Goal: Transaction & Acquisition: Purchase product/service

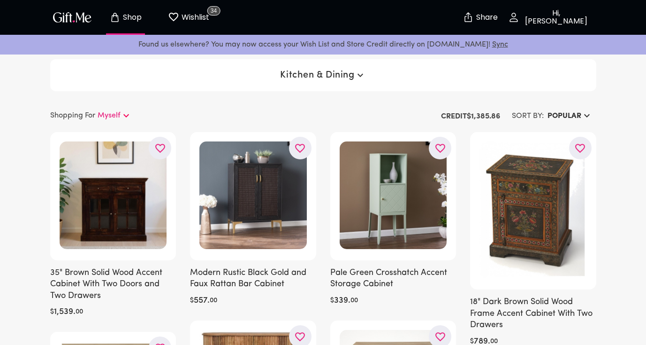
click at [325, 70] on span "Kitchen & Dining" at bounding box center [322, 74] width 85 height 11
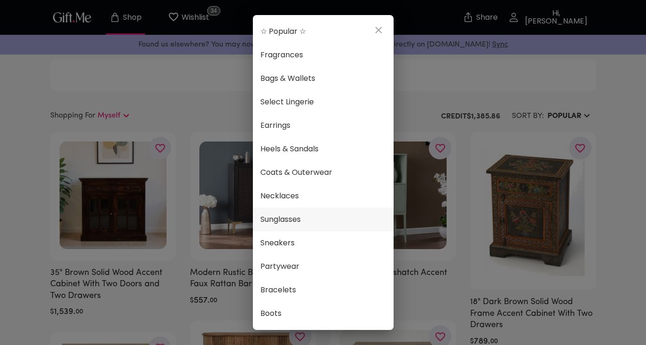
scroll to position [315, 0]
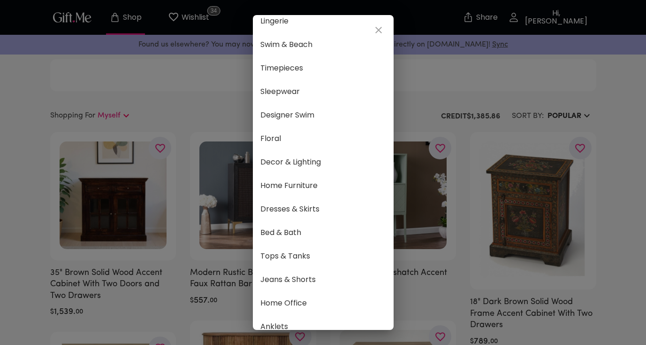
click at [373, 23] on button "close" at bounding box center [379, 30] width 23 height 23
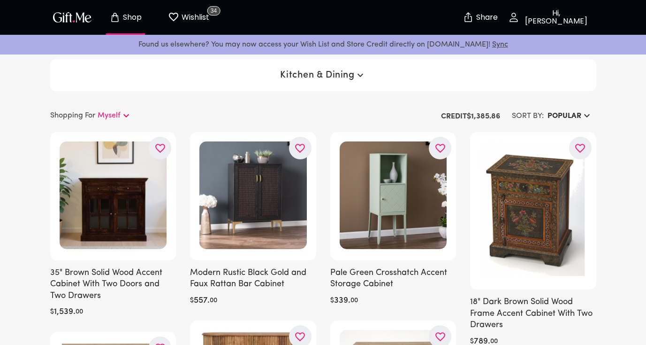
click at [203, 15] on p "Wishlist" at bounding box center [194, 17] width 30 height 12
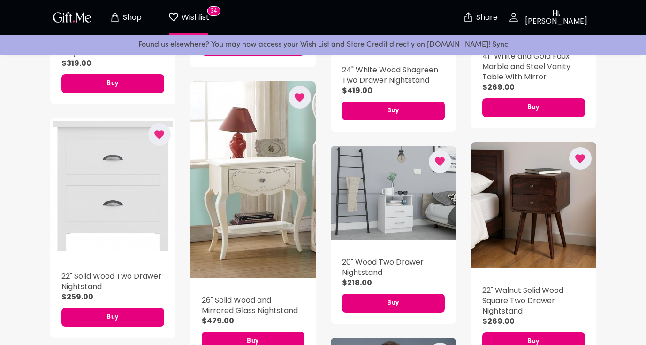
scroll to position [632, 0]
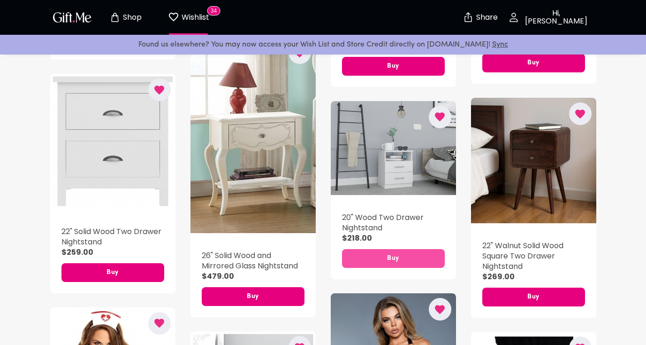
click at [391, 253] on span "Buy" at bounding box center [393, 258] width 103 height 10
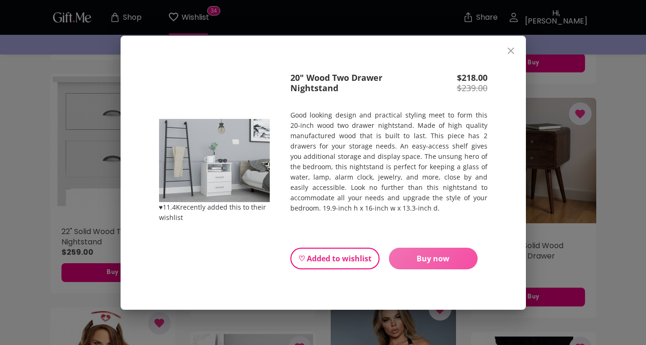
click at [426, 255] on span "Buy now" at bounding box center [433, 258] width 89 height 10
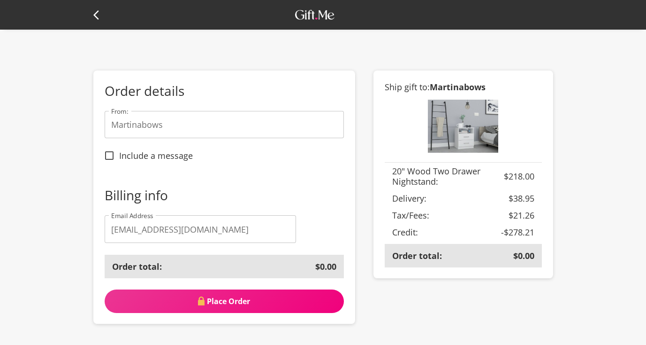
click at [290, 293] on button "Place Order" at bounding box center [225, 300] width 240 height 23
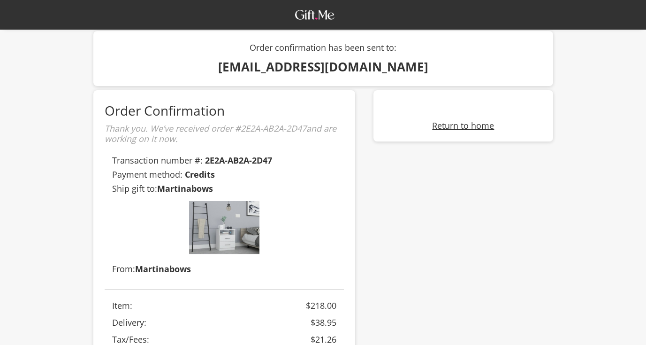
scroll to position [65, 0]
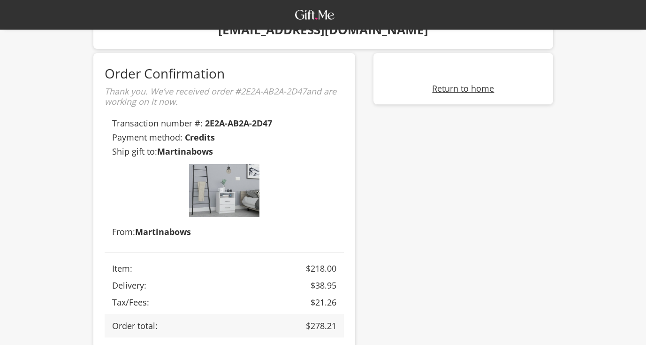
click at [466, 91] on link "Return to home" at bounding box center [463, 88] width 62 height 11
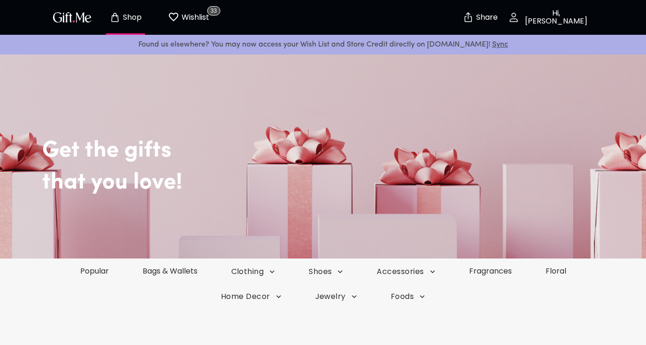
click at [570, 17] on p "Hi, [PERSON_NAME]" at bounding box center [555, 17] width 71 height 16
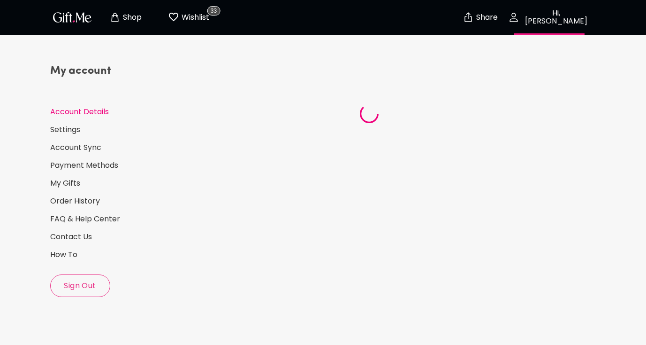
select select "US"
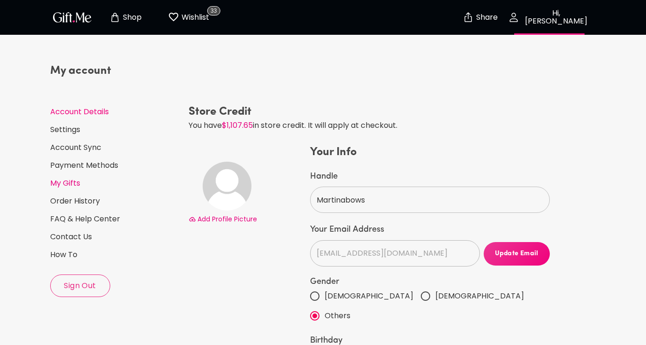
click at [67, 180] on link "My Gifts" at bounding box center [115, 183] width 131 height 10
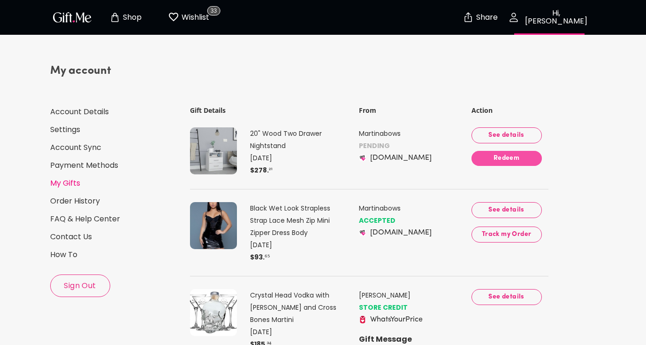
click at [515, 160] on span "Redeem" at bounding box center [507, 158] width 70 height 10
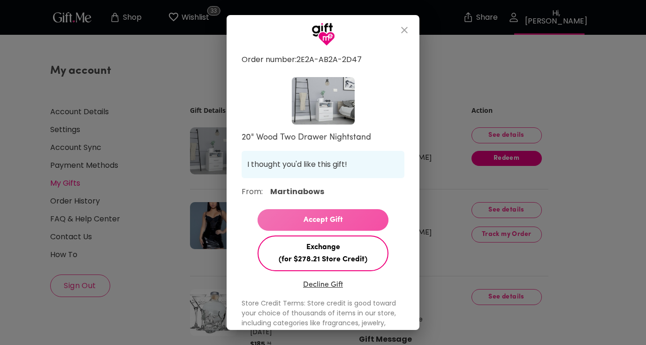
click at [339, 217] on span "Accept Gift" at bounding box center [323, 220] width 130 height 12
select select "US"
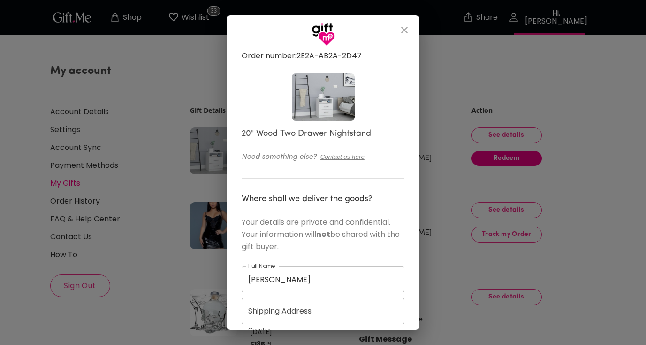
scroll to position [177, 0]
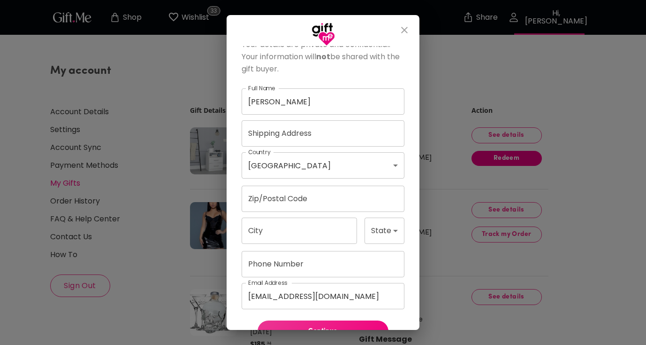
click at [304, 136] on input "Shipping Address" at bounding box center [323, 133] width 163 height 26
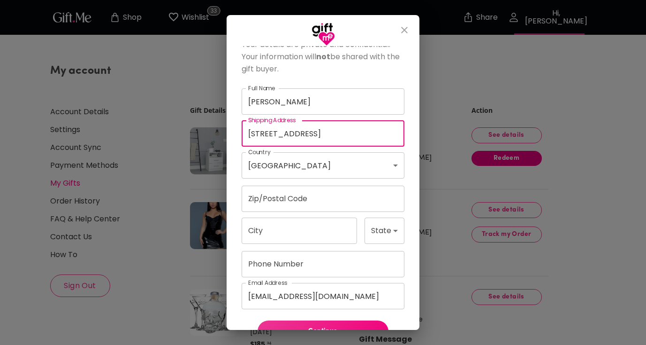
type input "[STREET_ADDRESS]"
click at [319, 164] on select "[GEOGRAPHIC_DATA] [GEOGRAPHIC_DATA] [GEOGRAPHIC_DATA] [GEOGRAPHIC_DATA] [GEOGRA…" at bounding box center [323, 165] width 163 height 26
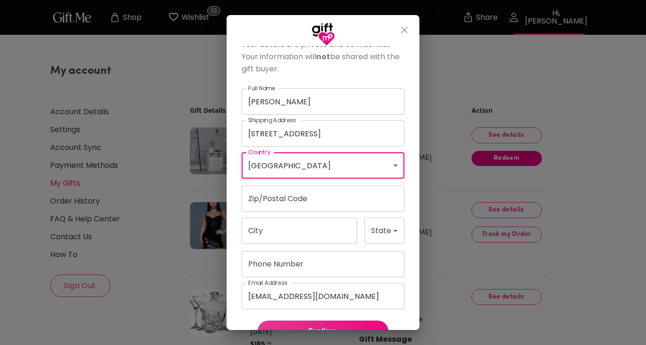
click at [301, 199] on input "Zip/Postal Code" at bounding box center [323, 198] width 163 height 26
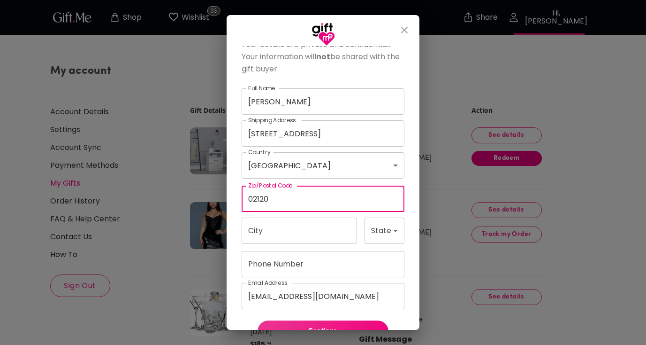
type input "02120"
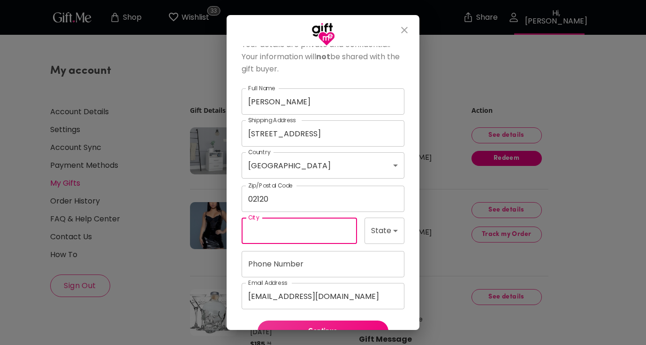
click at [299, 230] on input "City" at bounding box center [299, 230] width 115 height 26
type input "[GEOGRAPHIC_DATA]"
click at [380, 237] on select "AL AK AS AZ AR CA CO CT DE DC FM [GEOGRAPHIC_DATA] [GEOGRAPHIC_DATA] GU HI ID I…" at bounding box center [385, 230] width 40 height 26
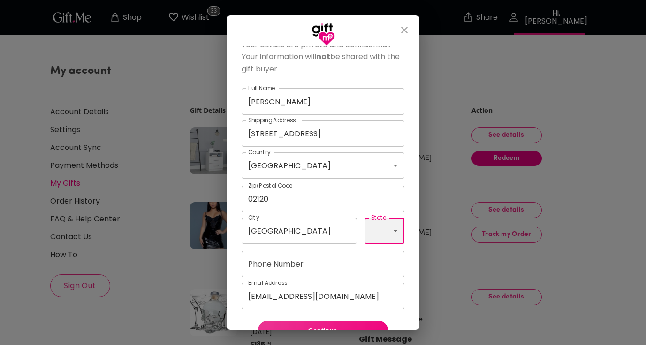
select select "MA"
click at [328, 261] on input "Phone Number" at bounding box center [323, 264] width 163 height 26
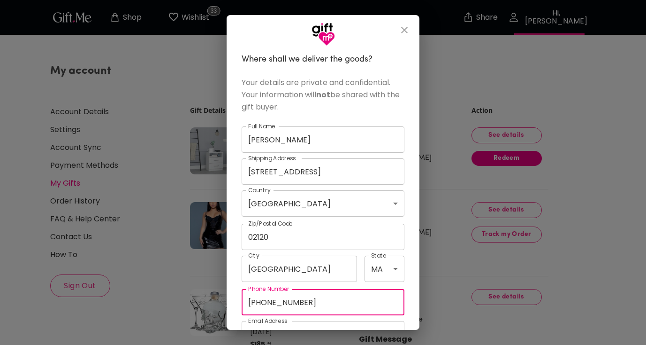
scroll to position [236, 0]
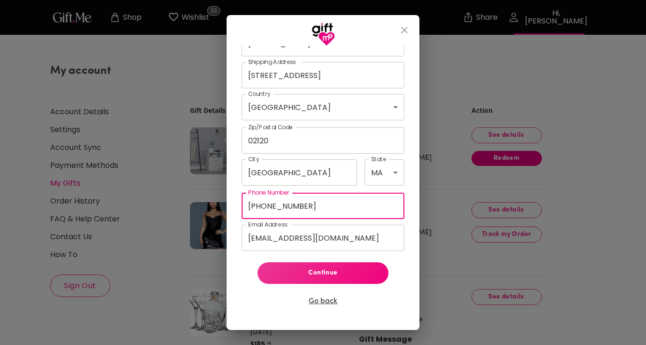
type input "917-446-0610"
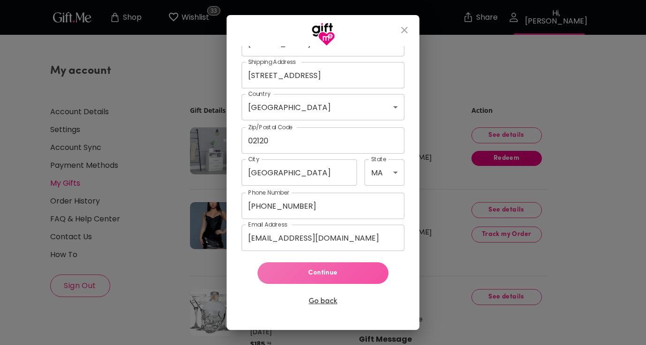
click at [341, 278] on button "Continue" at bounding box center [323, 273] width 130 height 22
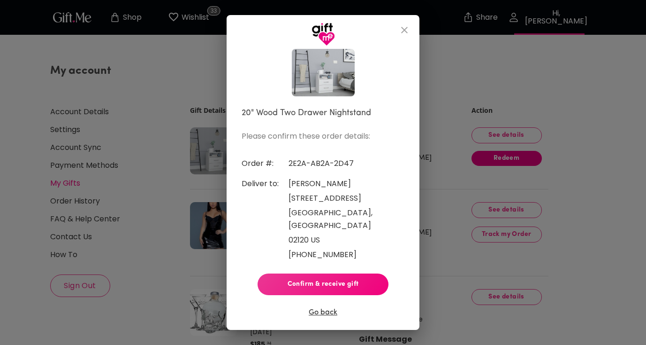
click at [357, 279] on span "Confirm & receive gift" at bounding box center [322, 284] width 115 height 10
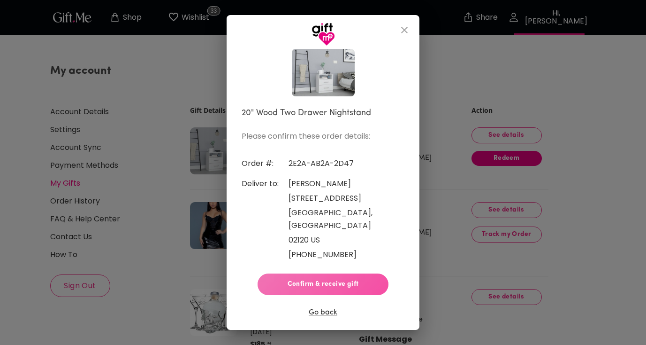
click at [341, 279] on span "Confirm & receive gift" at bounding box center [322, 284] width 115 height 10
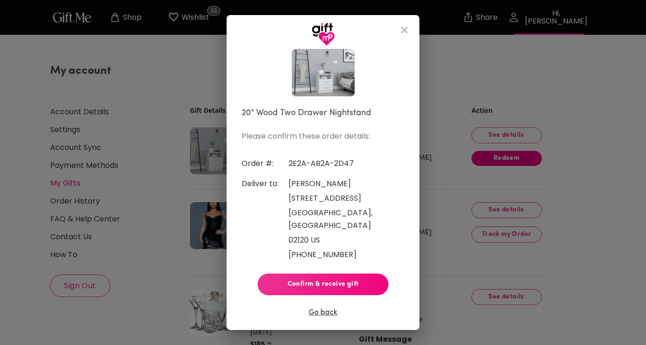
click at [318, 306] on button "Go back" at bounding box center [323, 312] width 29 height 12
select select "US"
select select "MA"
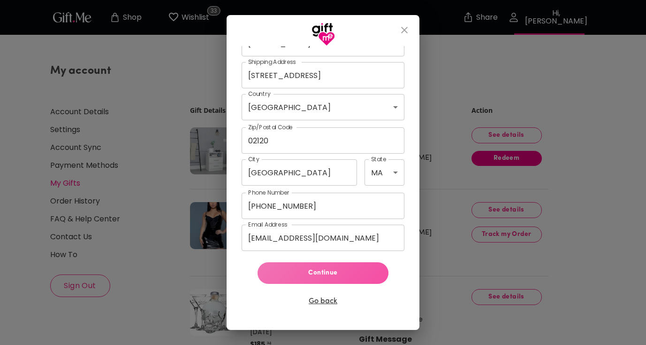
click at [320, 271] on span "Continue" at bounding box center [322, 273] width 115 height 10
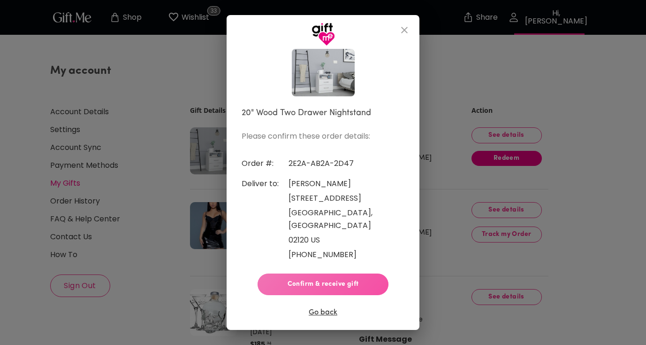
click at [320, 279] on span "Confirm & receive gift" at bounding box center [322, 284] width 115 height 10
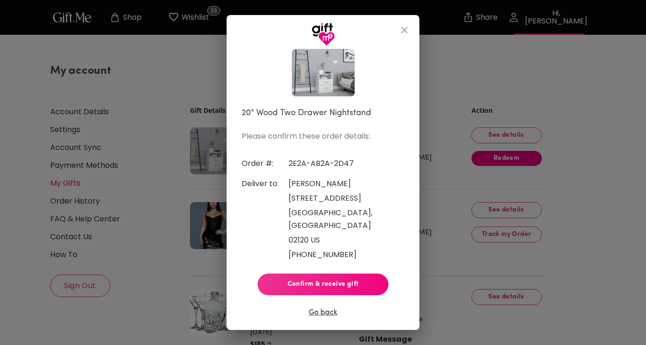
click at [295, 279] on span "Confirm & receive gift" at bounding box center [322, 284] width 115 height 10
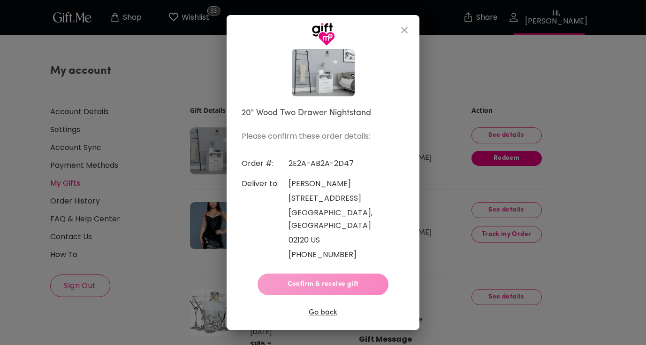
click at [292, 279] on span "Confirm & receive gift" at bounding box center [322, 284] width 115 height 10
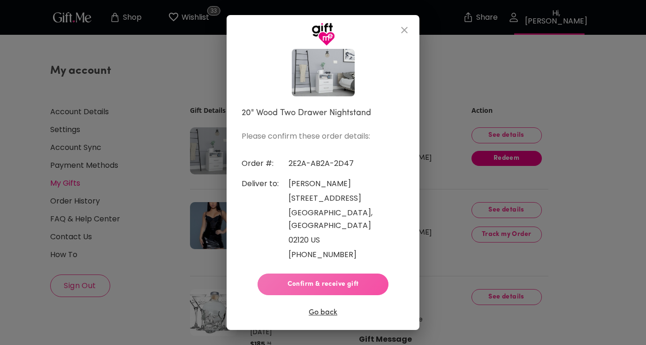
click at [353, 279] on span "Confirm & receive gift" at bounding box center [322, 284] width 115 height 10
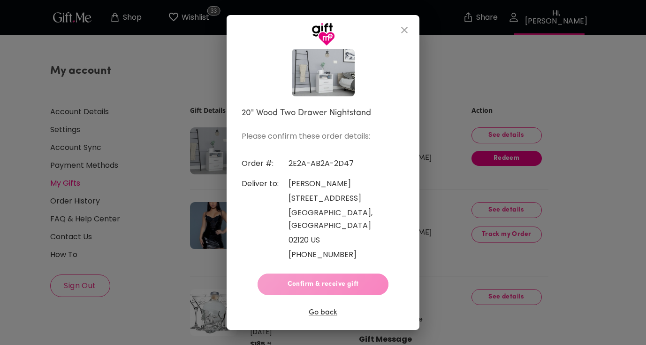
click at [353, 279] on span "Confirm & receive gift" at bounding box center [322, 284] width 115 height 10
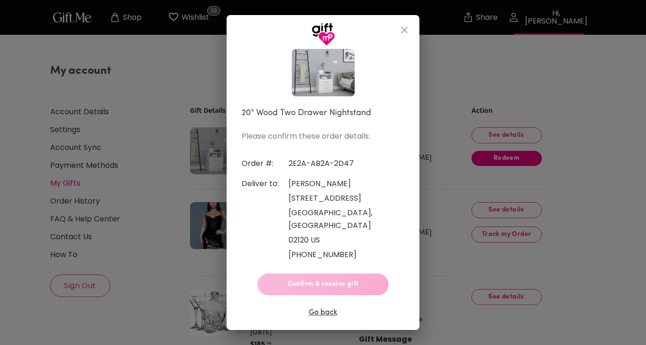
click at [332, 279] on span "Confirm & receive gift" at bounding box center [322, 284] width 115 height 10
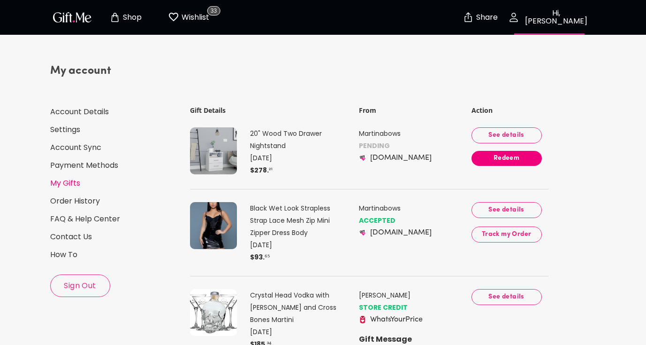
click at [508, 162] on span "Redeem" at bounding box center [507, 158] width 70 height 10
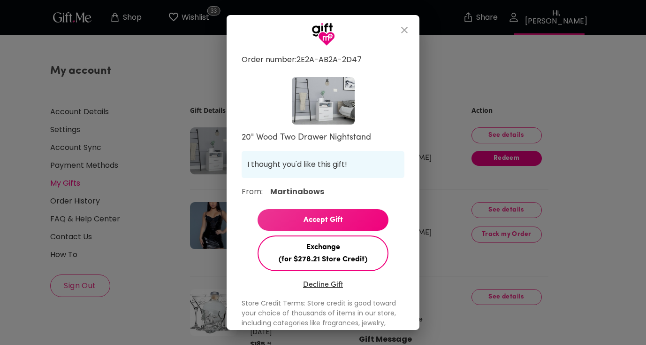
click at [340, 222] on span "Accept Gift" at bounding box center [323, 220] width 130 height 12
select select "US"
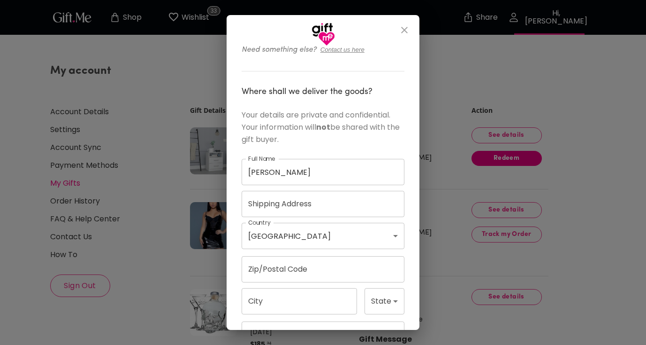
scroll to position [236, 0]
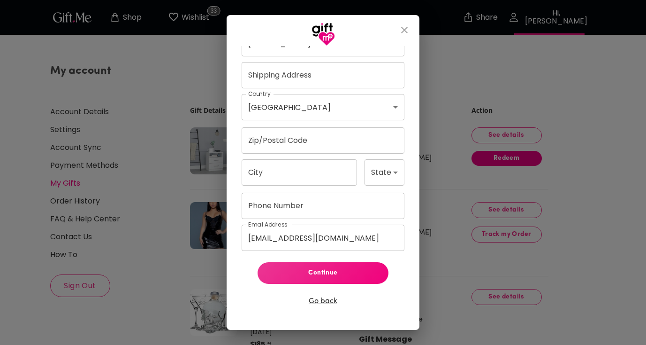
click at [308, 84] on input "Shipping Address" at bounding box center [323, 75] width 163 height 26
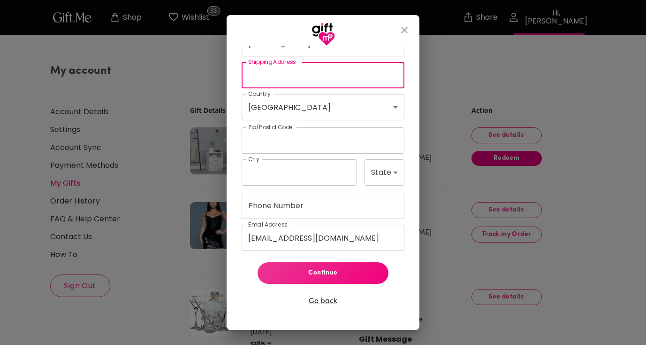
type input "201 Hillside St"
type input "02120"
type input "Boston"
click at [365, 169] on select "AL AK AS AZ AR CA CO CT DE DC FM FL GA GU HI ID IL IN IA KS KY LA ME MH MD MA M…" at bounding box center [385, 172] width 40 height 26
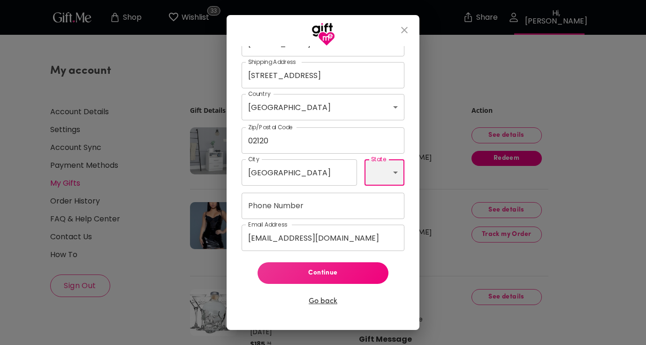
select select "MA"
click at [324, 203] on input "Phone Number" at bounding box center [323, 205] width 163 height 26
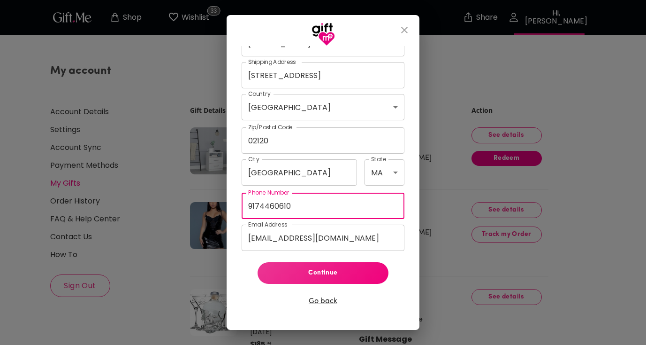
type input "9174460610"
click at [404, 260] on div "Continue Go back" at bounding box center [323, 283] width 163 height 64
click at [376, 270] on span "Continue" at bounding box center [322, 273] width 115 height 10
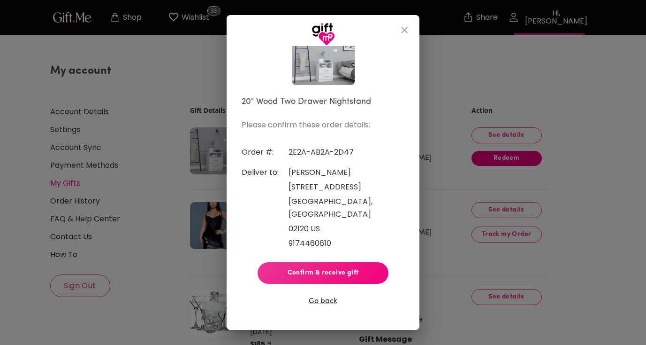
scroll to position [12, 0]
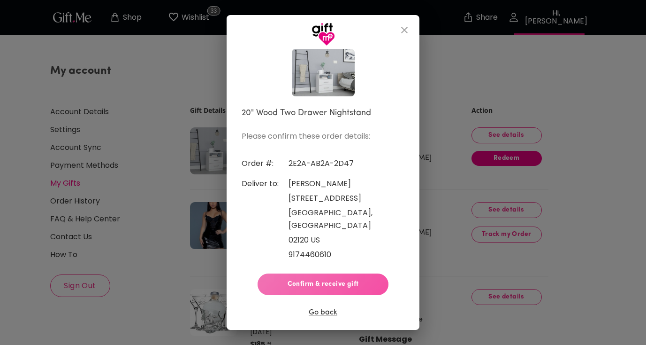
click at [368, 279] on span "Confirm & receive gift" at bounding box center [322, 284] width 115 height 10
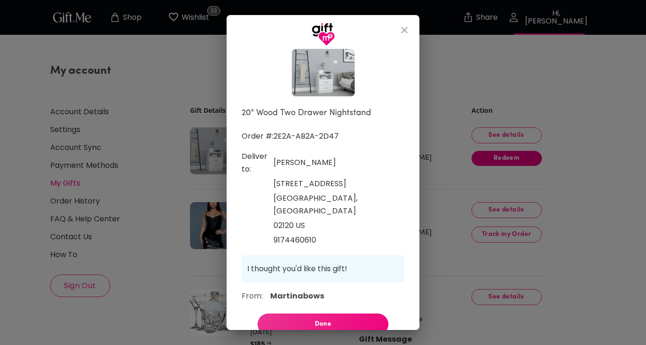
click at [368, 290] on div "From: Martinabows" at bounding box center [323, 296] width 163 height 12
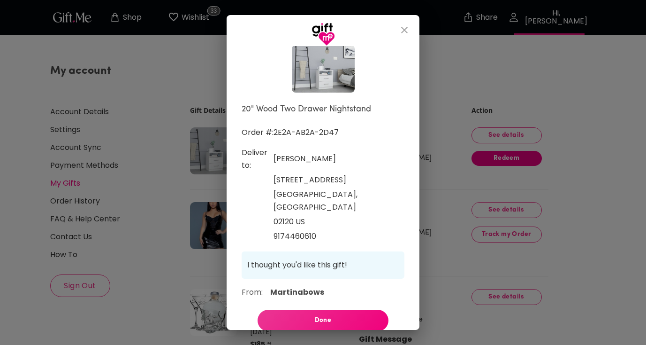
click at [330, 309] on button "Done" at bounding box center [323, 320] width 130 height 22
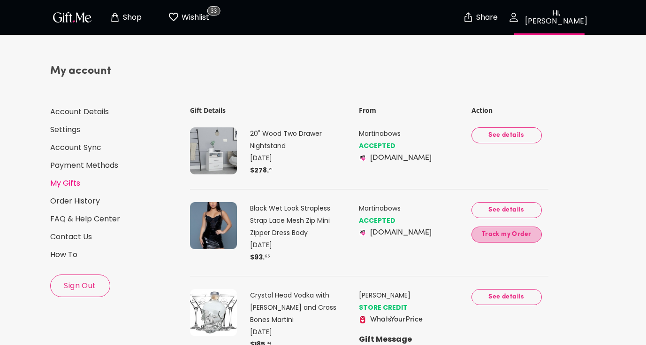
click at [495, 241] on button "Track my Order" at bounding box center [507, 234] width 70 height 16
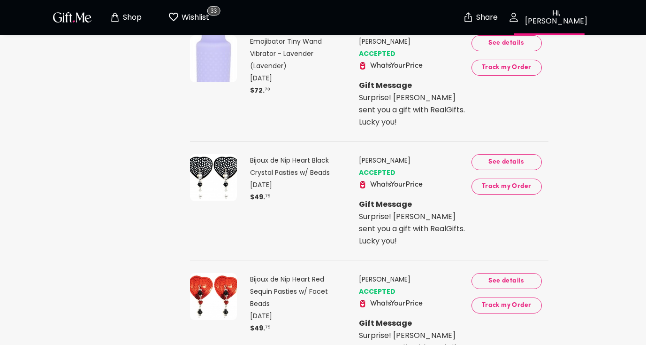
scroll to position [660, 0]
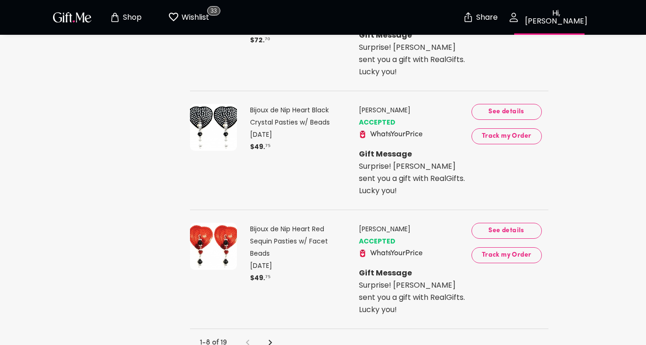
click at [268, 337] on icon "Next page" at bounding box center [270, 342] width 11 height 11
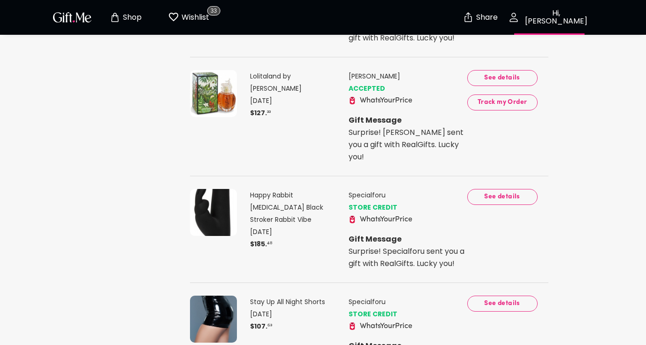
scroll to position [712, 0]
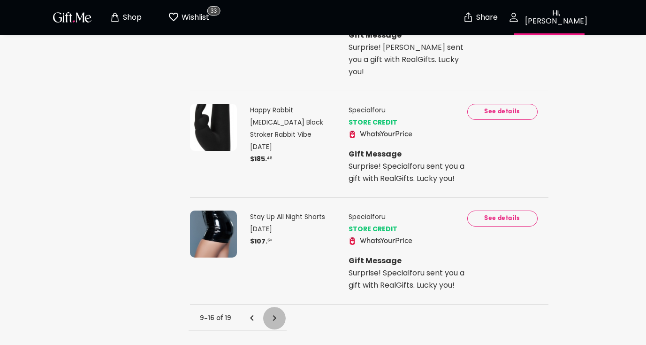
click at [275, 312] on icon "Next page" at bounding box center [274, 317] width 11 height 11
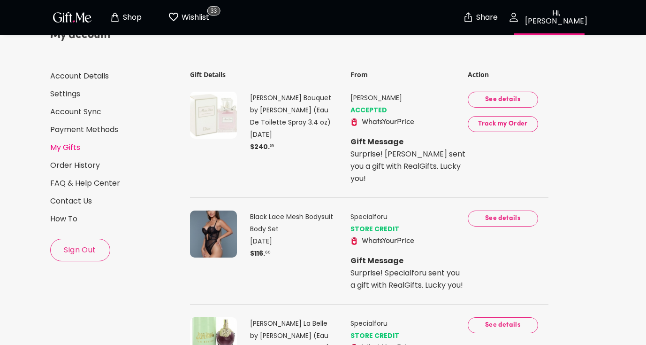
scroll to position [188, 0]
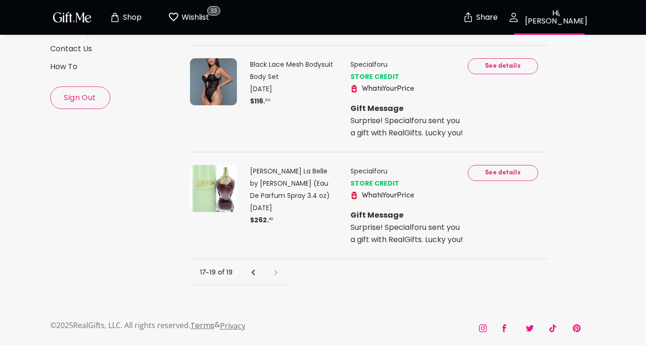
click at [255, 278] on icon "Previous page" at bounding box center [253, 272] width 11 height 11
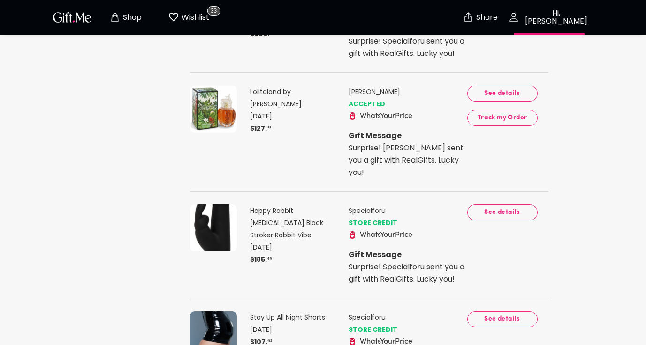
scroll to position [712, 0]
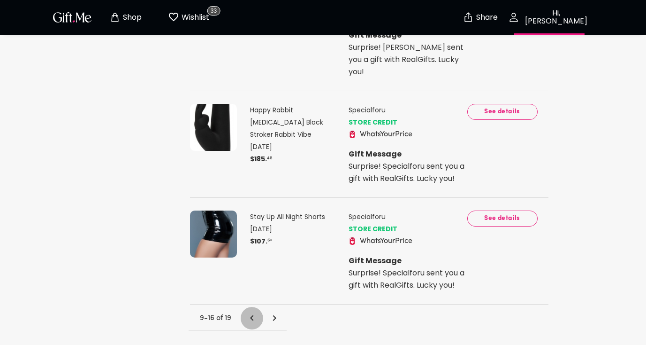
click at [249, 312] on icon "Previous page" at bounding box center [251, 317] width 11 height 11
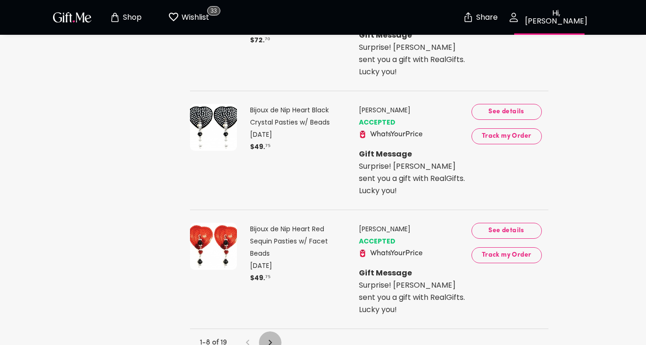
click at [267, 337] on icon "Next page" at bounding box center [270, 342] width 11 height 11
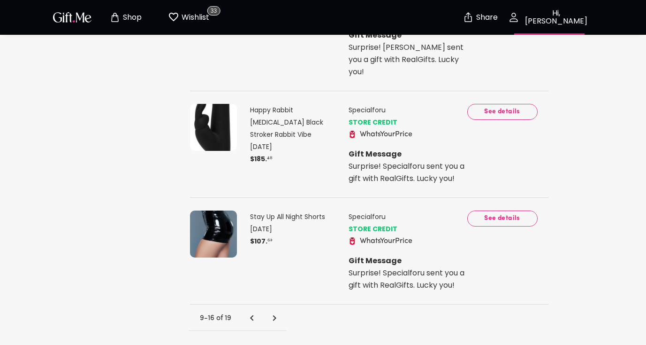
click at [252, 315] on icon "Previous page" at bounding box center [251, 318] width 3 height 6
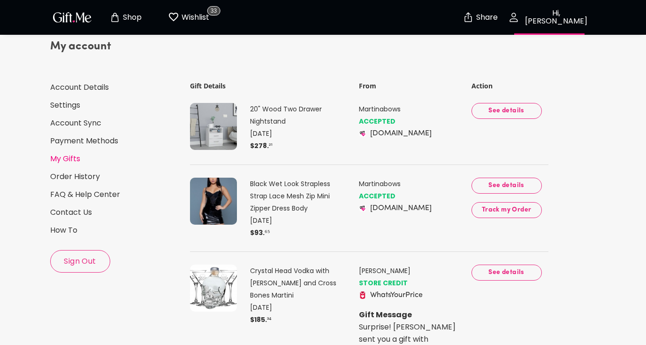
scroll to position [267, 0]
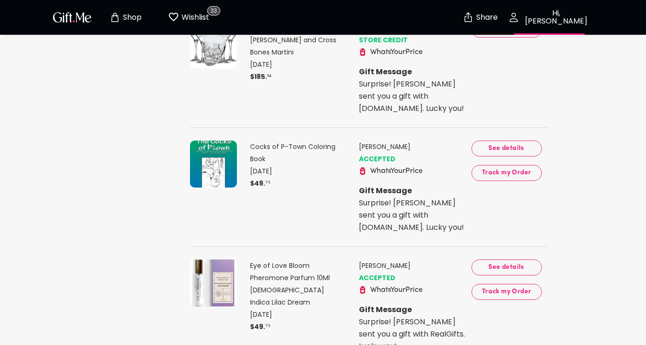
click at [269, 140] on p "Cocks of P-Town Coloring Book" at bounding box center [297, 152] width 94 height 24
click at [217, 140] on img at bounding box center [213, 163] width 47 height 47
click at [492, 143] on span "See details" at bounding box center [506, 148] width 55 height 10
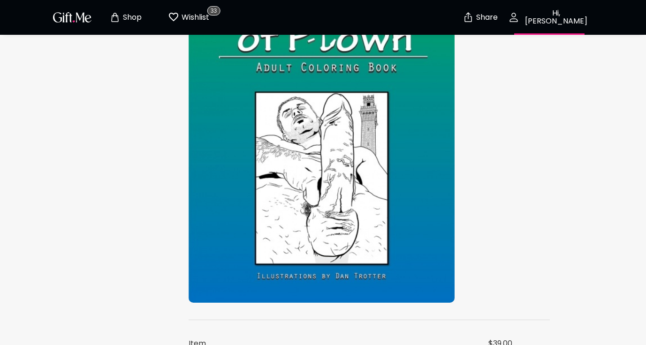
scroll to position [470, 0]
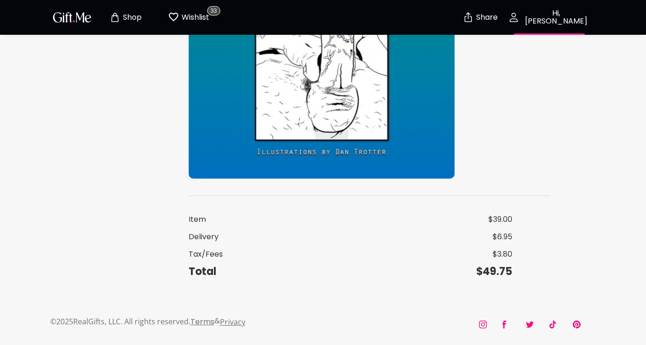
click at [286, 139] on img at bounding box center [322, 5] width 267 height 345
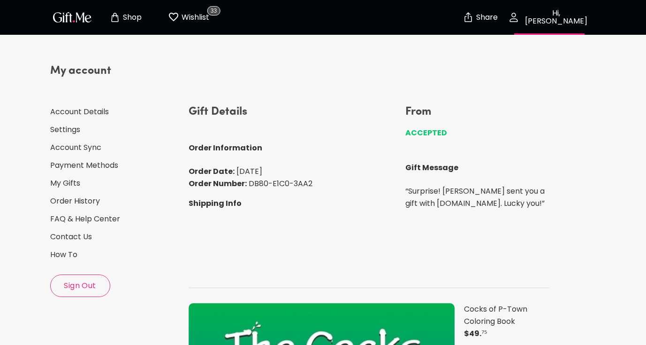
click at [124, 19] on p "Shop" at bounding box center [131, 18] width 21 height 8
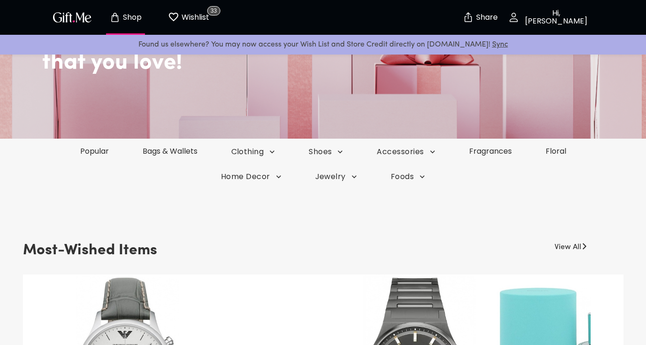
scroll to position [123, 0]
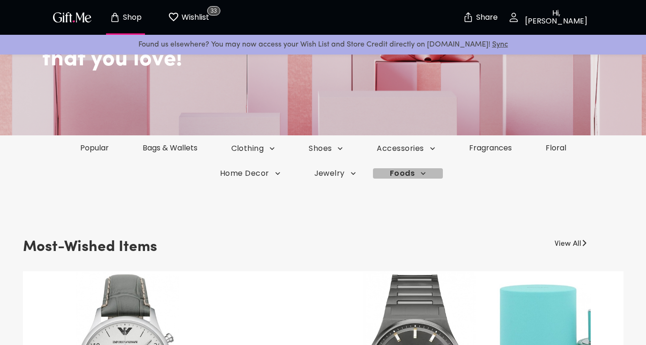
click at [408, 171] on span "Foods" at bounding box center [408, 173] width 36 height 10
click at [330, 203] on div at bounding box center [323, 172] width 646 height 345
click at [261, 148] on span "Clothing" at bounding box center [253, 148] width 46 height 10
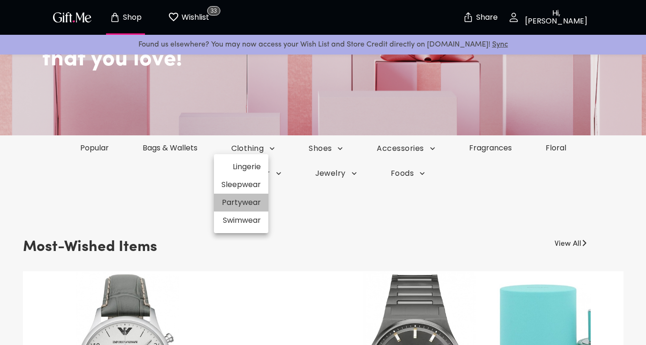
click at [253, 202] on li "Partywear" at bounding box center [241, 202] width 54 height 18
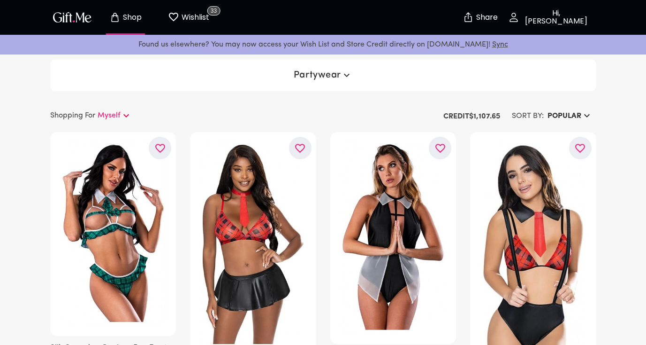
click at [320, 72] on span "Partywear" at bounding box center [323, 74] width 59 height 11
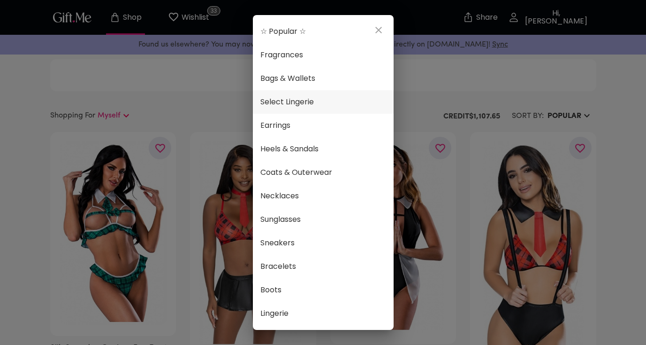
click at [301, 100] on span "Select Lingerie" at bounding box center [324, 102] width 126 height 12
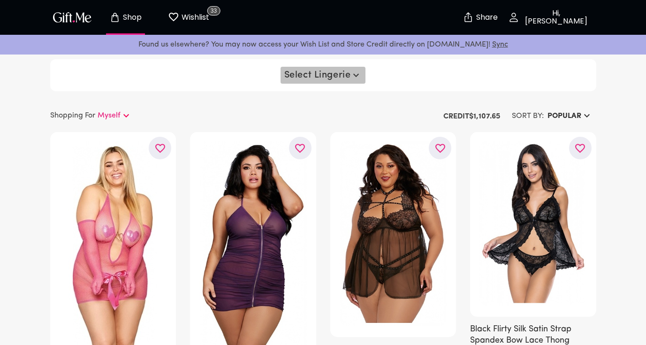
click at [306, 77] on span "Select Lingerie" at bounding box center [323, 74] width 78 height 11
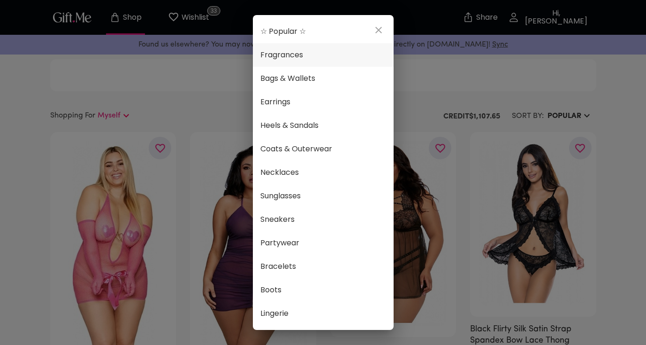
click at [298, 60] on span "Fragrances" at bounding box center [324, 55] width 126 height 12
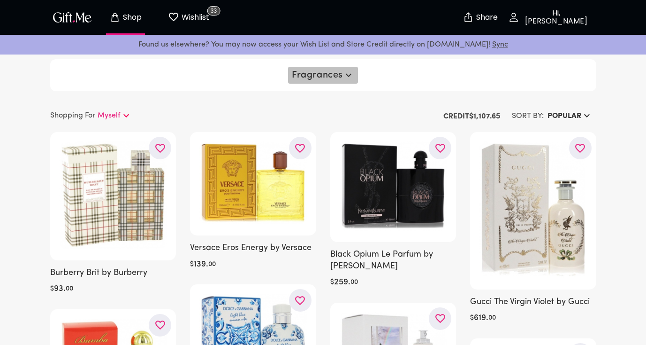
click at [316, 72] on span "Fragrances" at bounding box center [323, 74] width 62 height 11
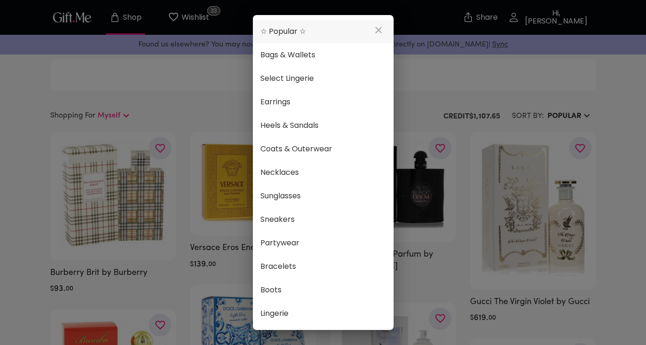
click at [307, 30] on span "☆ Popular ☆" at bounding box center [324, 31] width 126 height 12
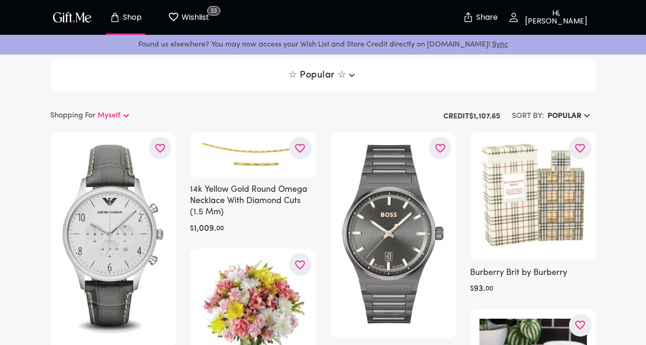
click at [129, 15] on p "Shop" at bounding box center [131, 18] width 21 height 8
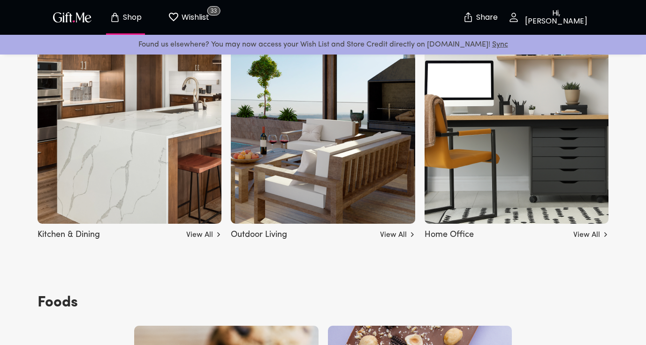
scroll to position [3004, 0]
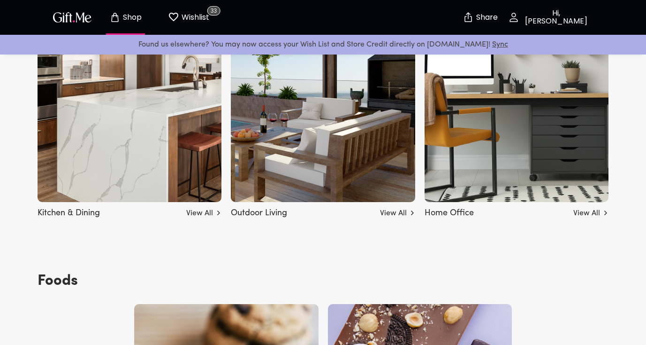
click at [526, 140] on img at bounding box center [517, 70] width 184 height 263
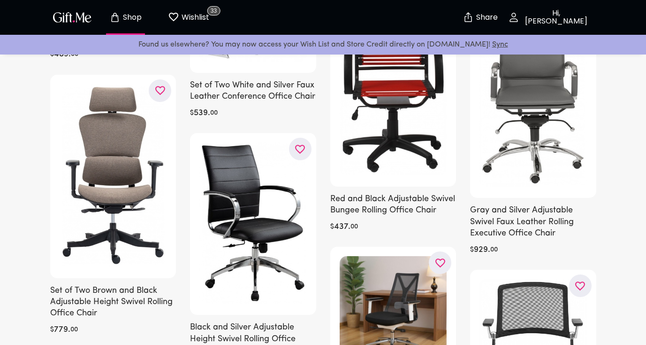
scroll to position [1079, 0]
